Goal: Share content: Share content

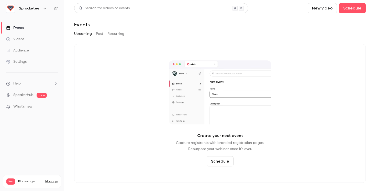
click at [33, 7] on h6 "Sprocketeer" at bounding box center [30, 8] width 22 height 5
click at [38, 9] on h6 "Sprocketeer" at bounding box center [30, 8] width 22 height 5
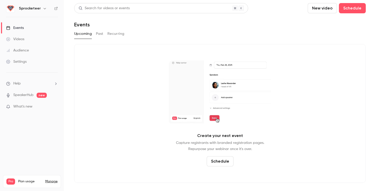
click at [43, 9] on icon "button" at bounding box center [45, 8] width 4 height 4
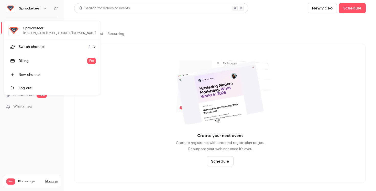
click at [31, 47] on span "Switch channel" at bounding box center [32, 46] width 26 height 5
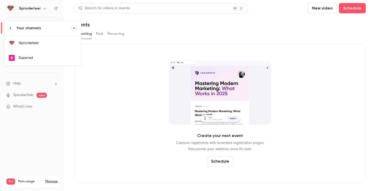
click at [42, 58] on div "Supered" at bounding box center [48, 57] width 58 height 5
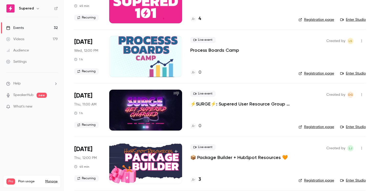
scroll to position [225, 0]
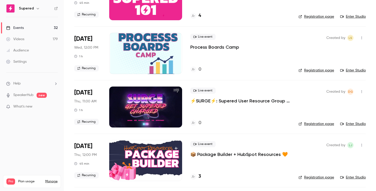
click at [136, 103] on div at bounding box center [145, 106] width 73 height 41
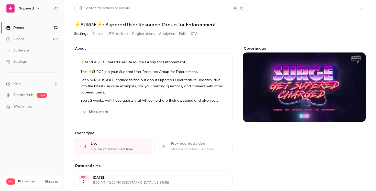
click at [340, 9] on button "Share" at bounding box center [343, 8] width 20 height 10
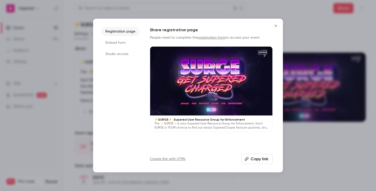
click at [259, 158] on button "Copy link" at bounding box center [256, 159] width 31 height 10
